Goal: Find specific page/section: Find specific page/section

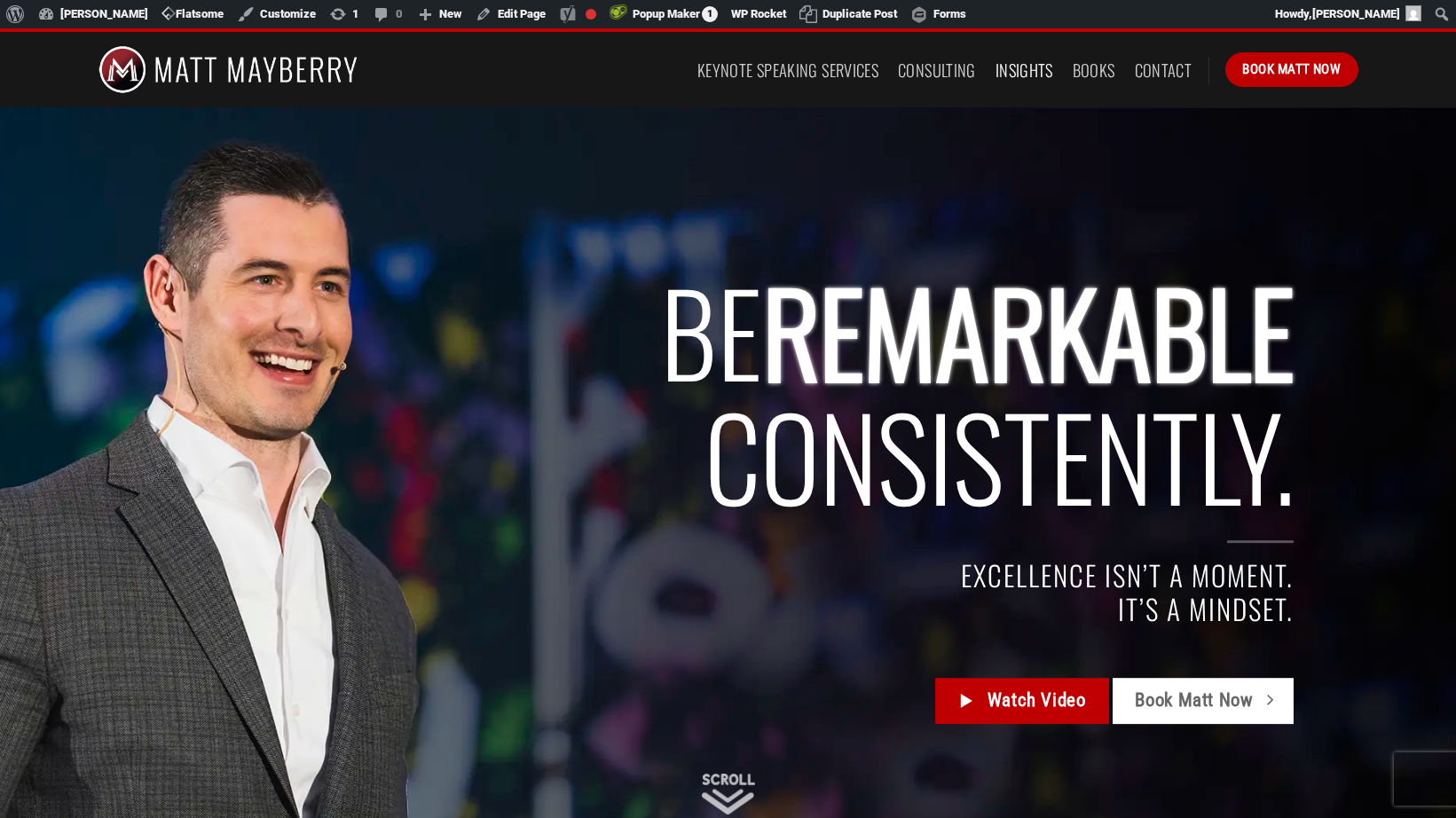
click at [1014, 69] on link "Insights" at bounding box center [1024, 70] width 57 height 32
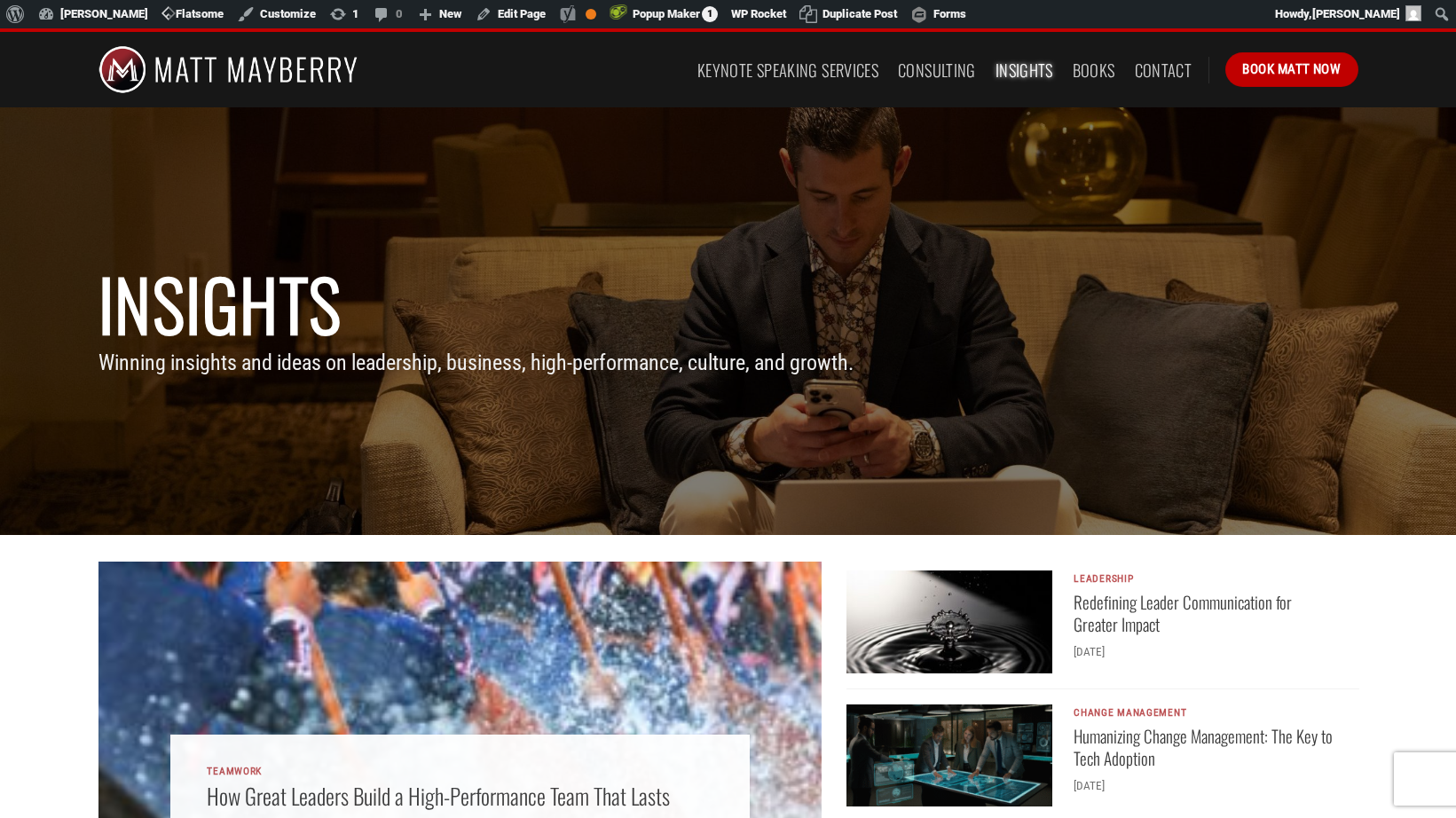
click at [232, 69] on img at bounding box center [228, 69] width 260 height 75
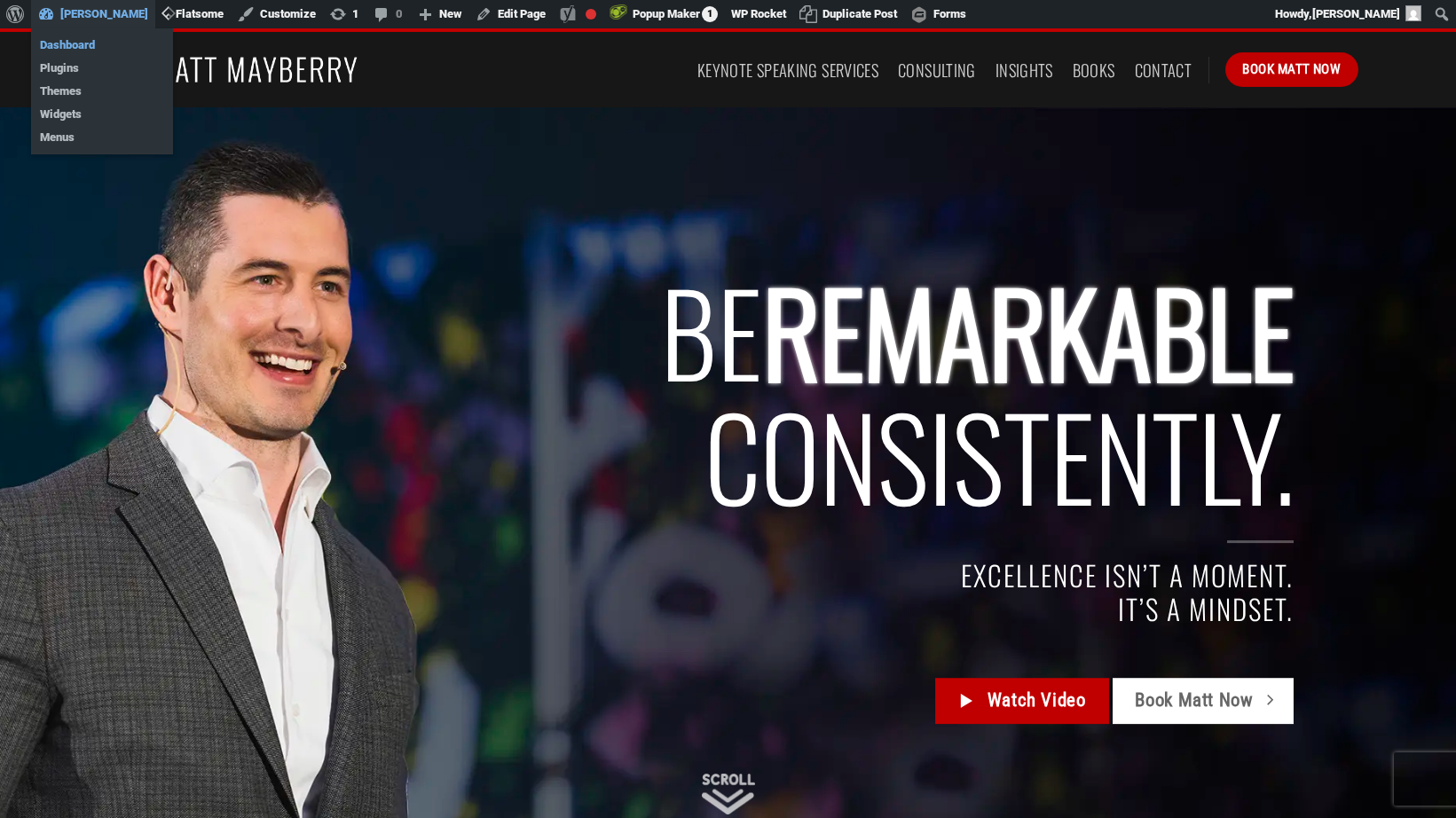
click at [80, 46] on link "Dashboard" at bounding box center [101, 45] width 142 height 23
